Goal: Book appointment/travel/reservation

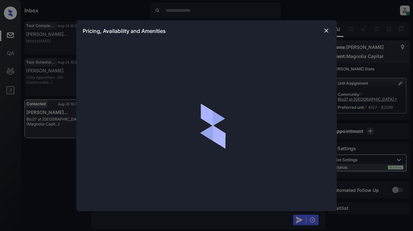
scroll to position [525, 0]
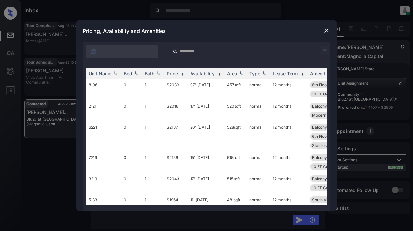
click at [325, 49] on img at bounding box center [325, 50] width 8 height 8
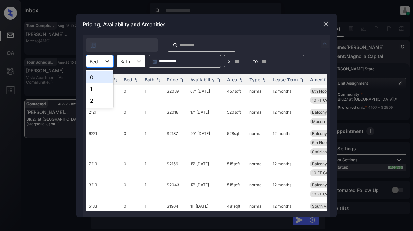
click at [108, 64] on icon at bounding box center [107, 61] width 7 height 7
click at [97, 99] on div "2" at bounding box center [99, 101] width 27 height 12
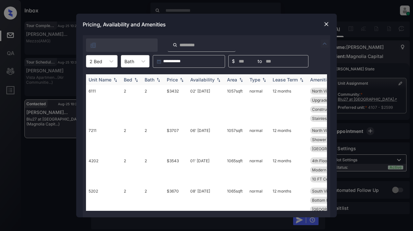
click at [181, 82] on img at bounding box center [182, 80] width 7 height 5
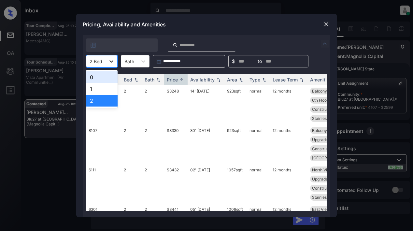
click at [113, 64] on icon at bounding box center [111, 61] width 7 height 7
click at [100, 91] on div "1" at bounding box center [102, 89] width 32 height 12
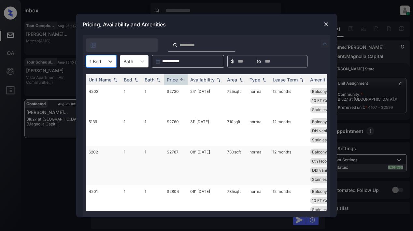
scroll to position [130, 0]
click at [327, 24] on img at bounding box center [326, 24] width 7 height 7
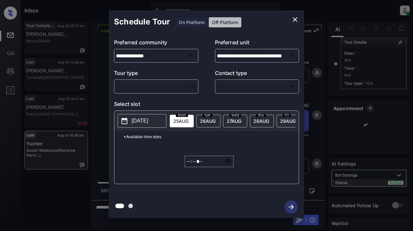
scroll to position [154, 0]
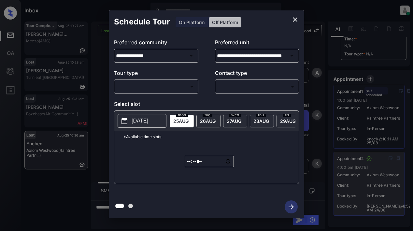
click at [180, 85] on body "Inbox Lyzzelle [PERSON_NAME] Online Set yourself offline Set yourself on break …" at bounding box center [206, 115] width 413 height 231
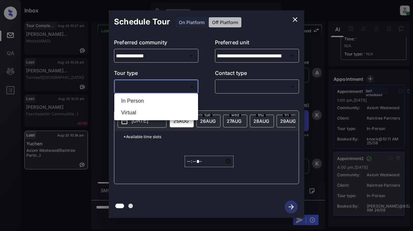
click at [139, 103] on li "In Person" at bounding box center [156, 101] width 80 height 12
type input "********"
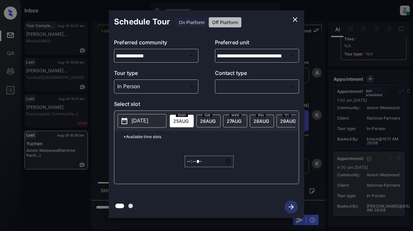
click at [186, 117] on div "mon 25 AUG" at bounding box center [182, 121] width 24 height 13
click at [293, 19] on icon "close" at bounding box center [295, 20] width 8 height 8
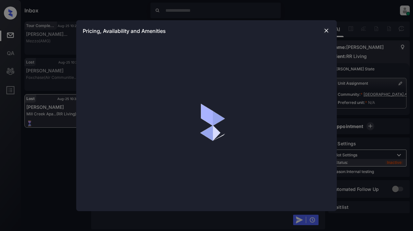
scroll to position [4685, 0]
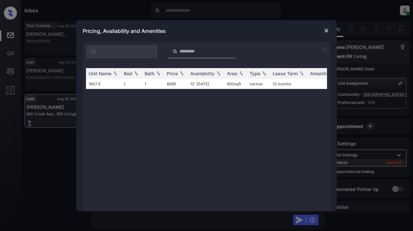
click at [323, 51] on img at bounding box center [325, 50] width 8 height 8
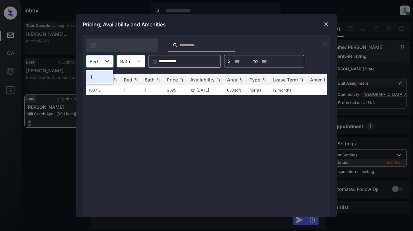
click at [105, 62] on icon at bounding box center [107, 61] width 7 height 7
click at [325, 24] on img at bounding box center [326, 24] width 7 height 7
